Goal: Information Seeking & Learning: Learn about a topic

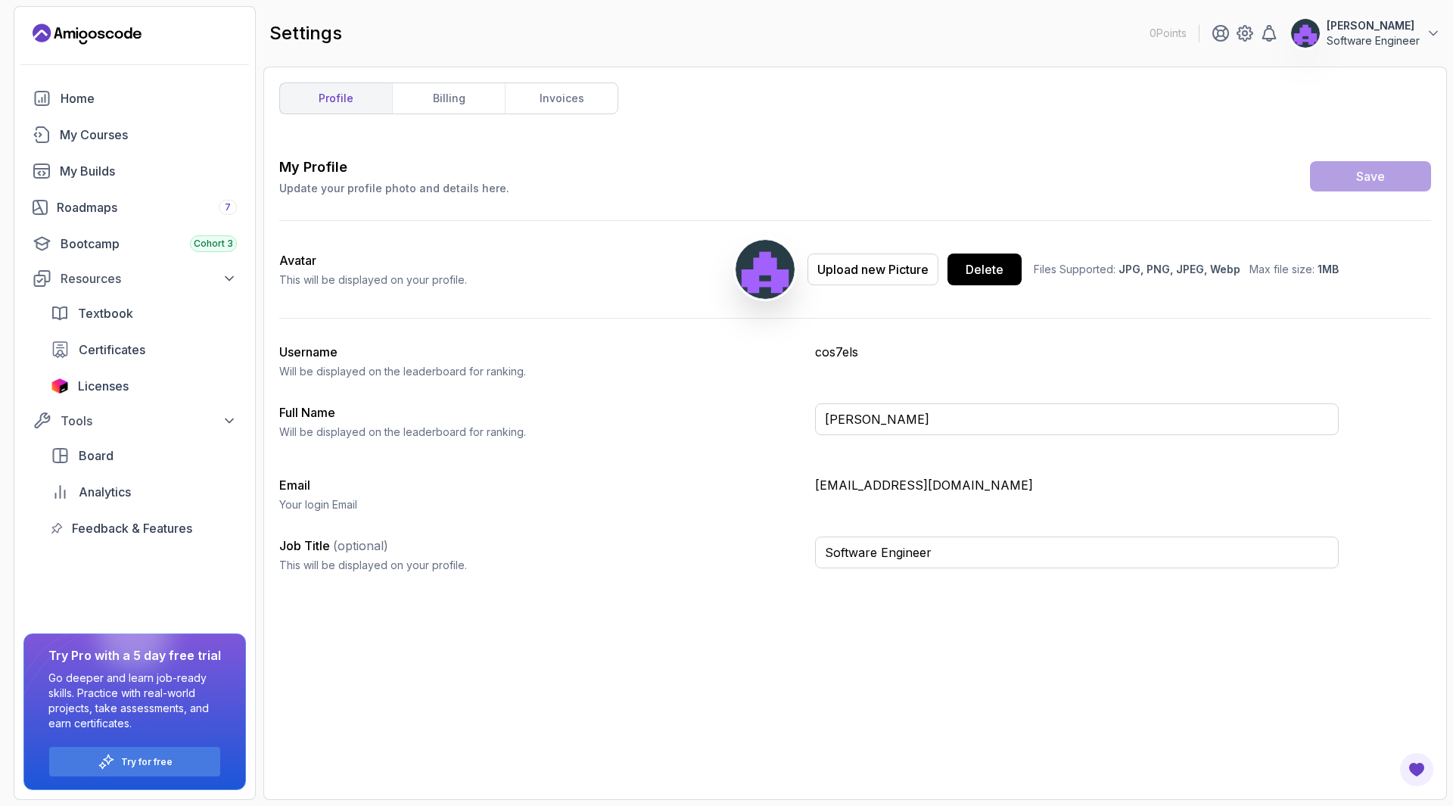
click at [86, 36] on icon "Landing page" at bounding box center [83, 34] width 8 height 8
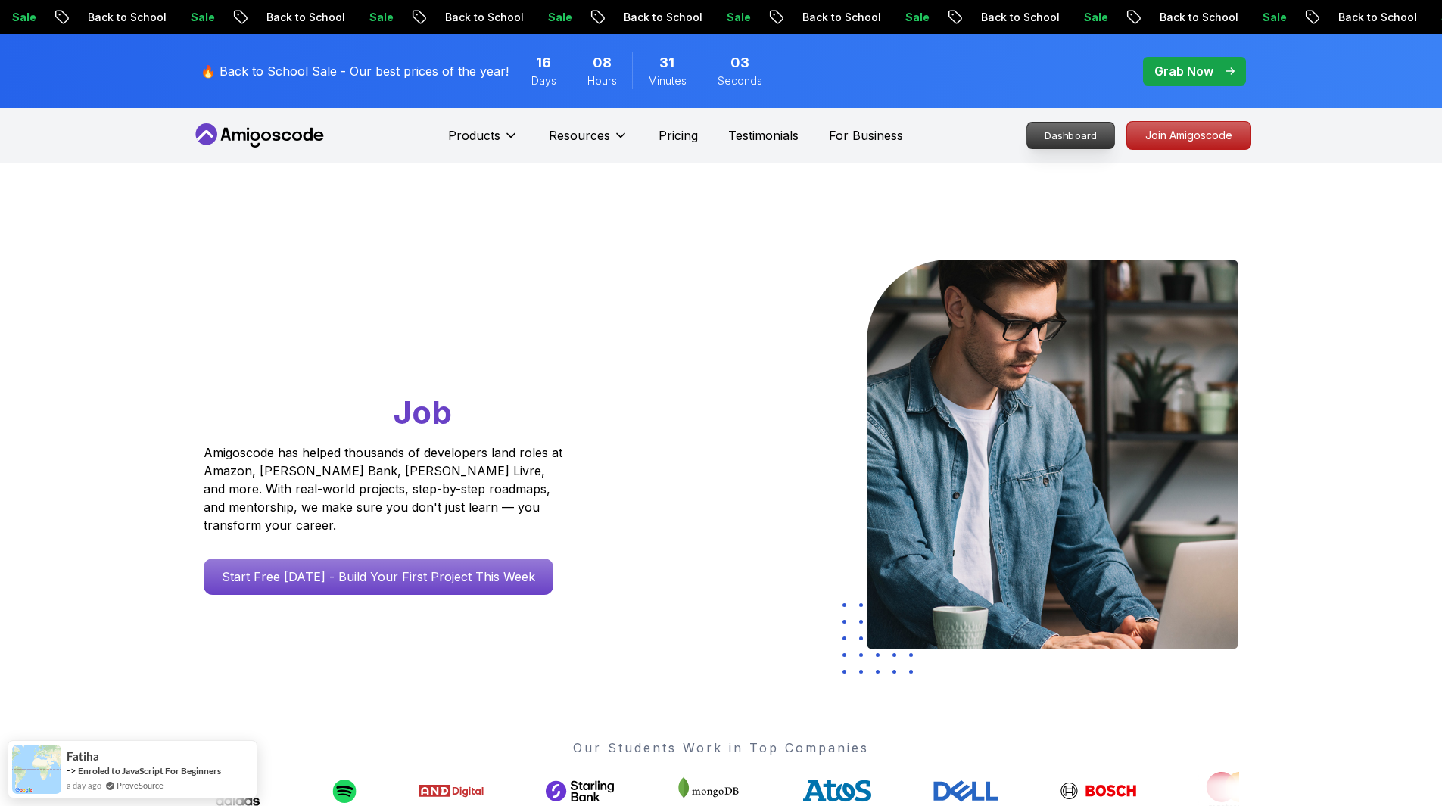
click at [1050, 132] on p "Dashboard" at bounding box center [1070, 136] width 87 height 26
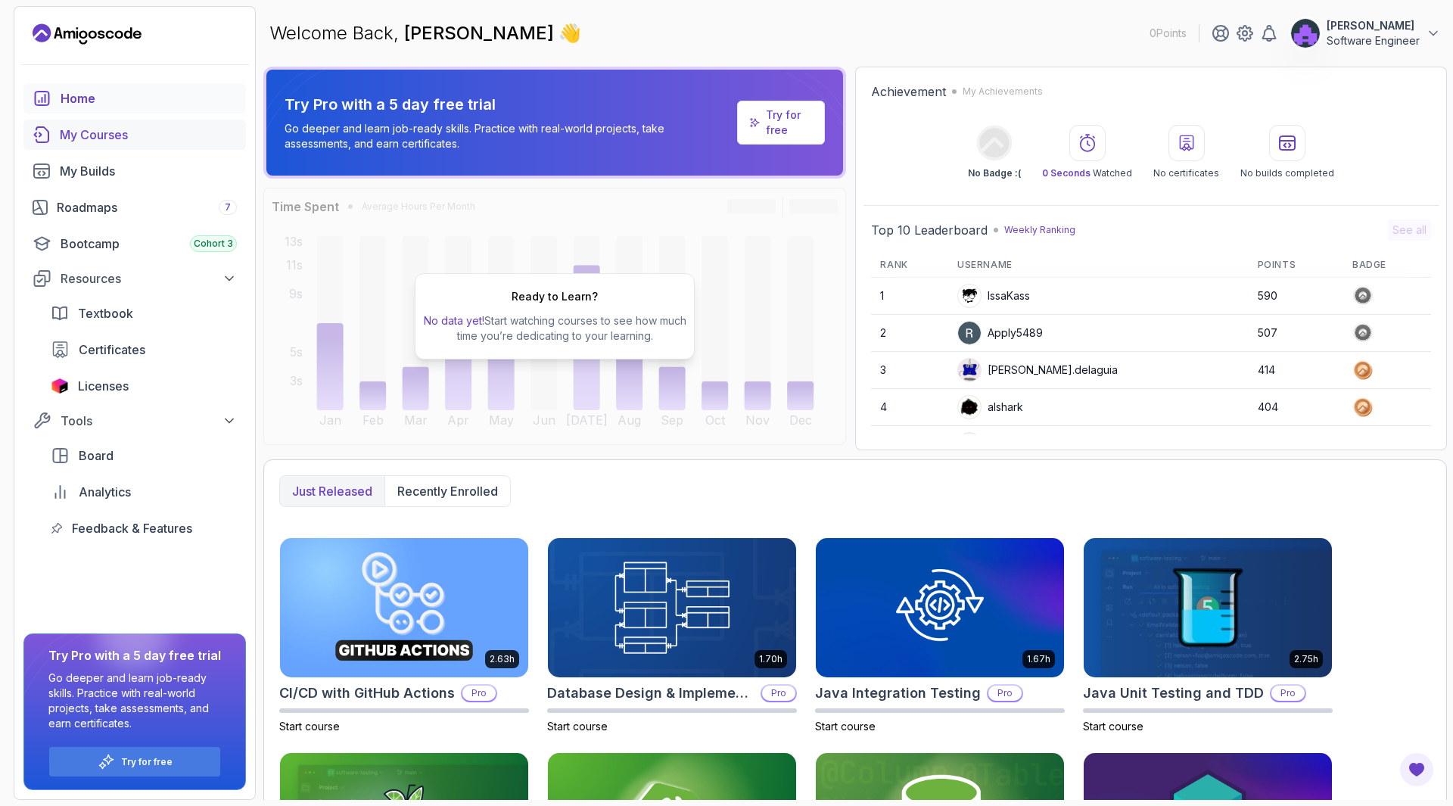
click at [92, 133] on div "My Courses" at bounding box center [148, 135] width 177 height 18
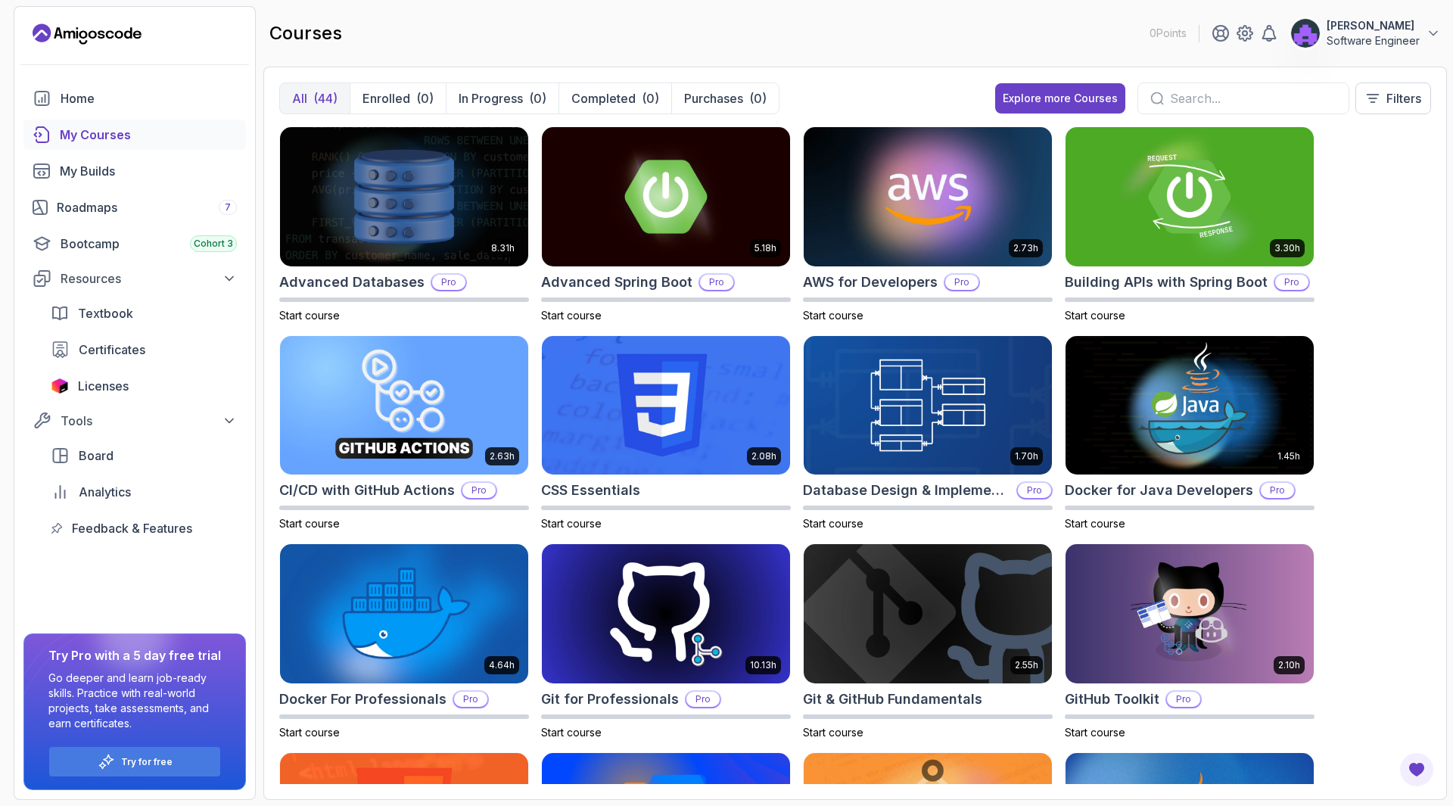
click at [1452, 92] on section "0 Points [PERSON_NAME] Software Engineer Home My Courses My Builds Roadmaps 7 B…" at bounding box center [726, 403] width 1453 height 806
click at [1421, 92] on button "Filters" at bounding box center [1393, 98] width 76 height 32
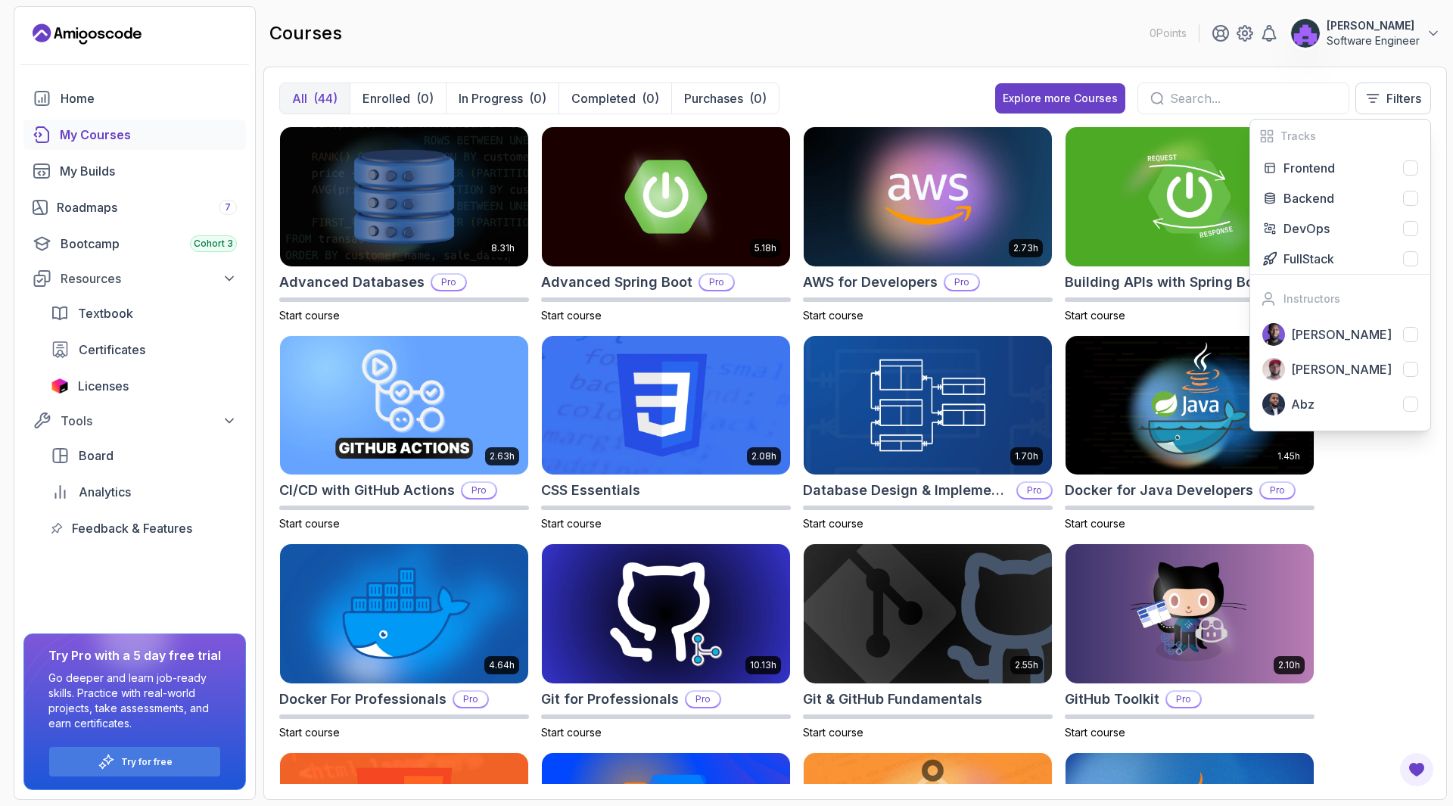
click at [1405, 552] on div "8.31h Advanced Databases Pro Start course 5.18h Advanced Spring Boot Pro Start …" at bounding box center [855, 455] width 1152 height 658
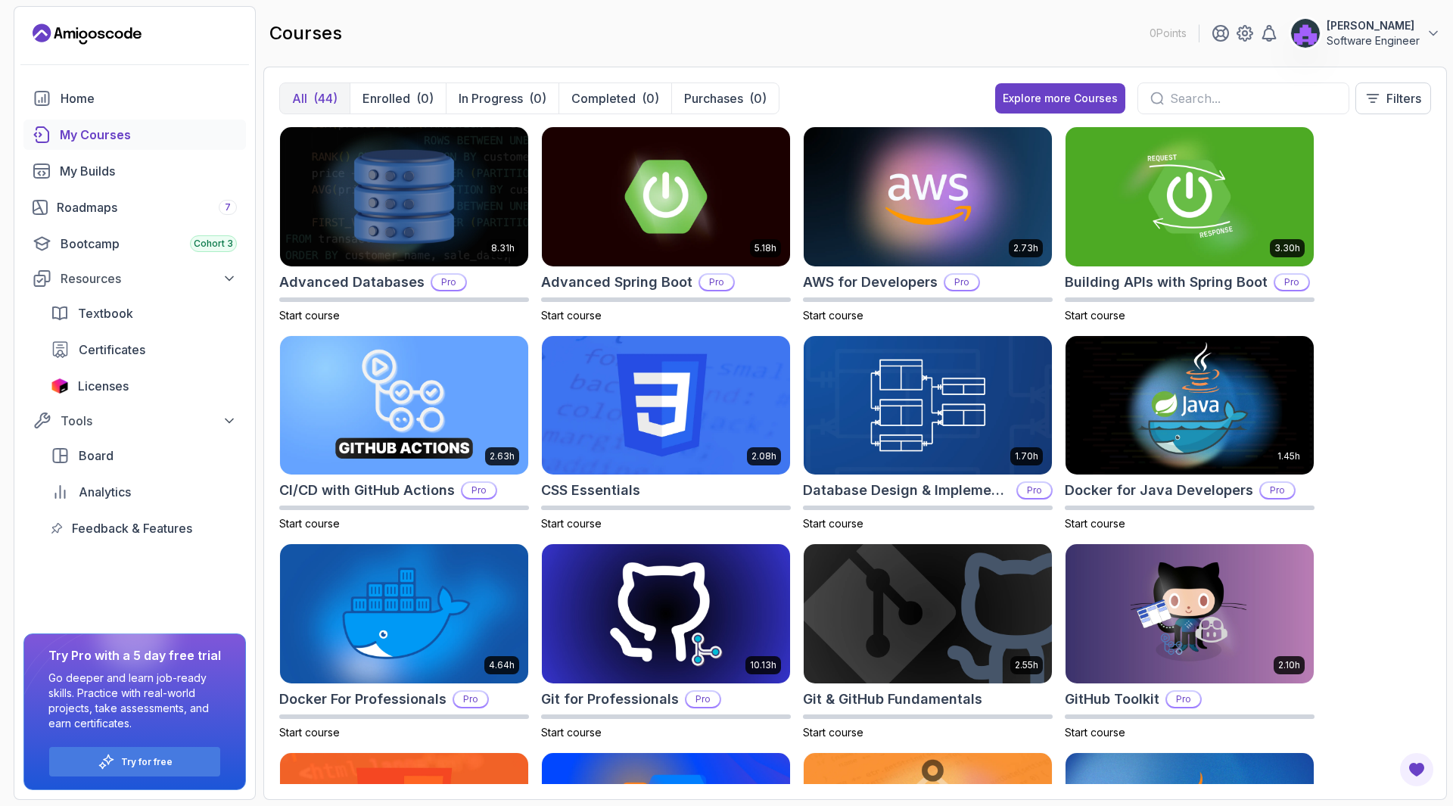
click at [1320, 92] on input "text" at bounding box center [1253, 98] width 166 height 18
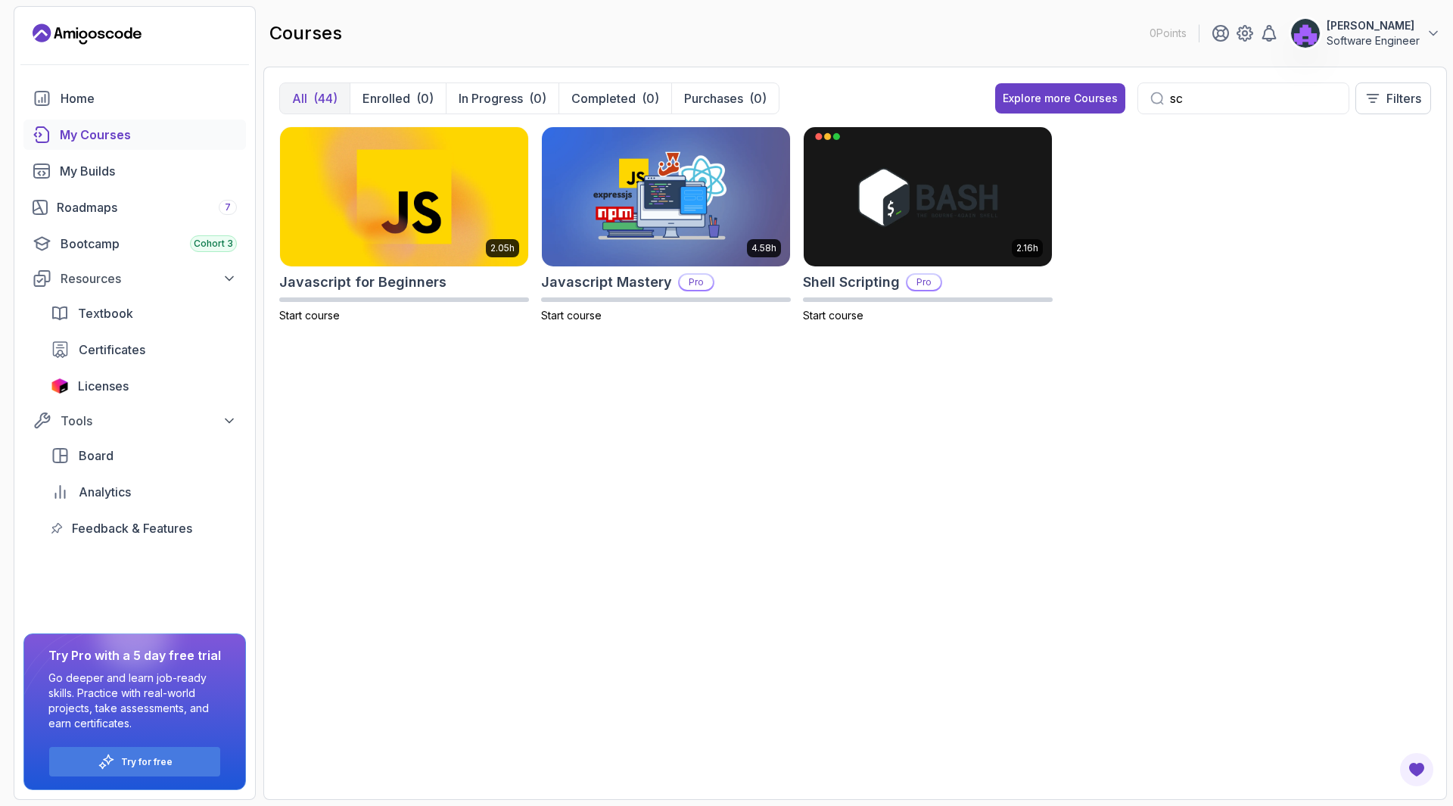
type input "s"
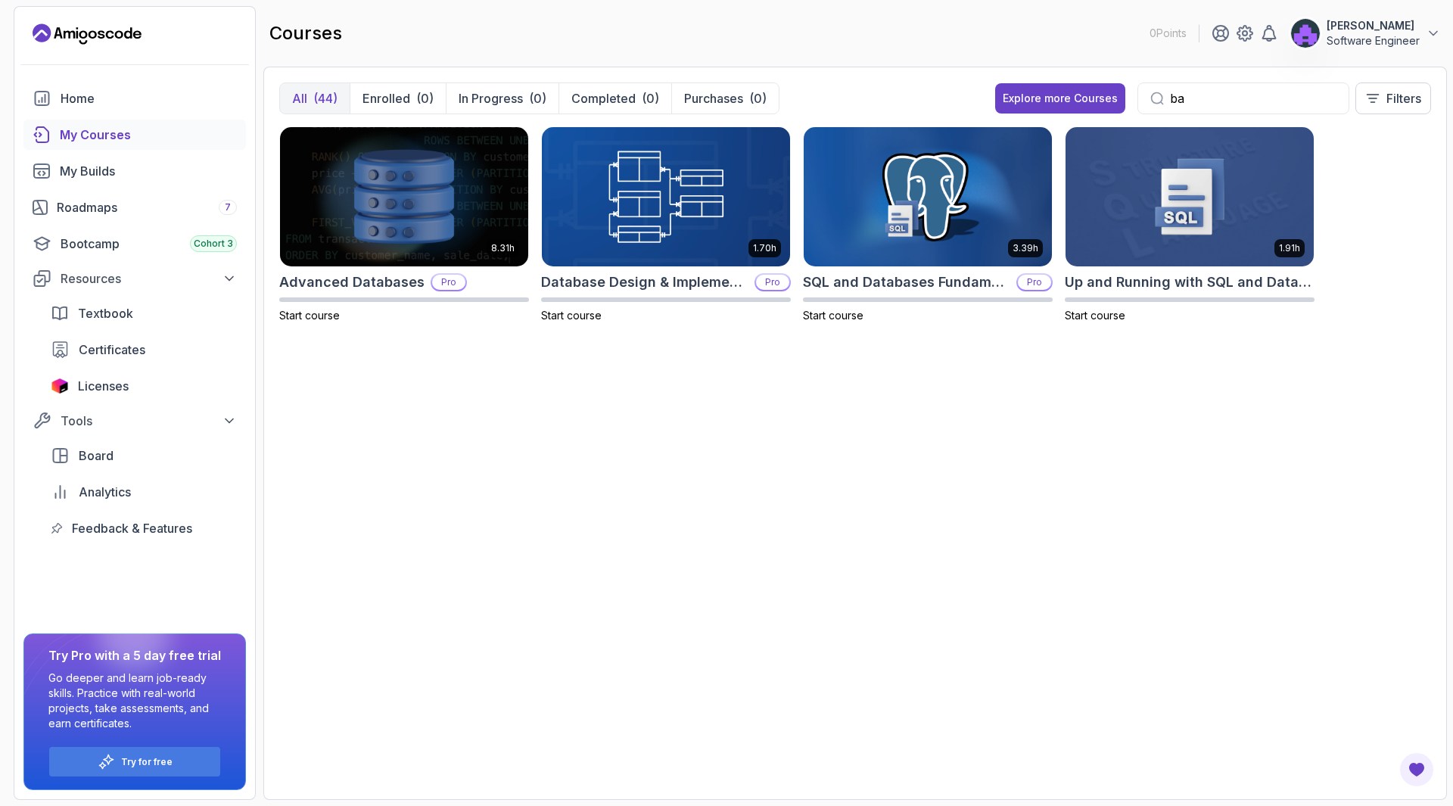
type input "b"
